Goal: Task Accomplishment & Management: Manage account settings

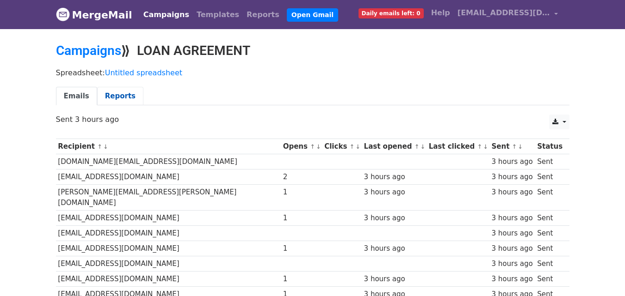
click at [114, 91] on link "Reports" at bounding box center [120, 96] width 46 height 19
